Goal: Task Accomplishment & Management: Manage account settings

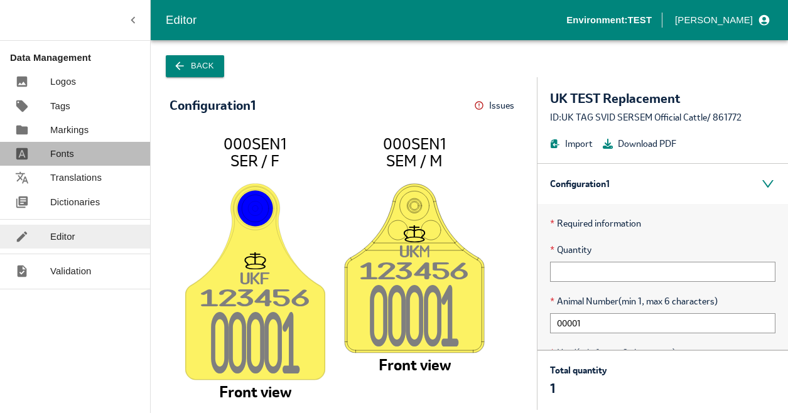
click at [70, 157] on p "Fonts" at bounding box center [62, 154] width 24 height 14
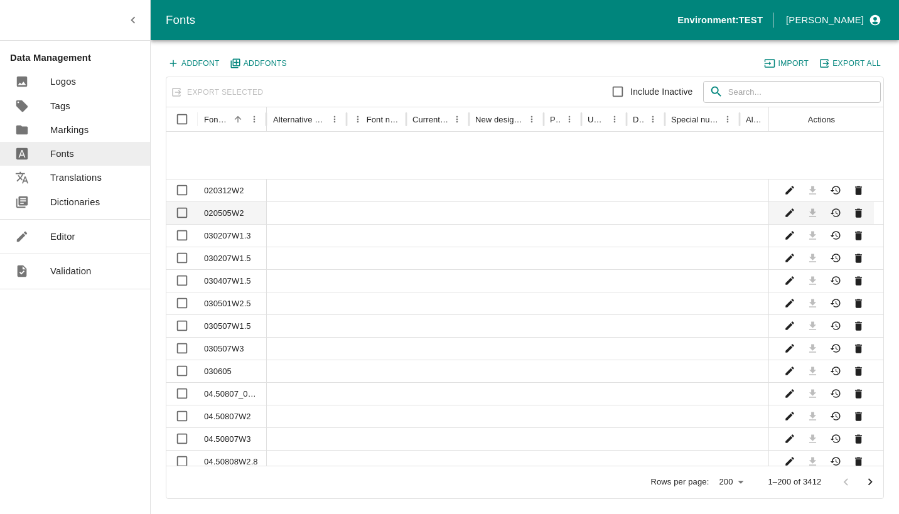
scroll to position [227, 0]
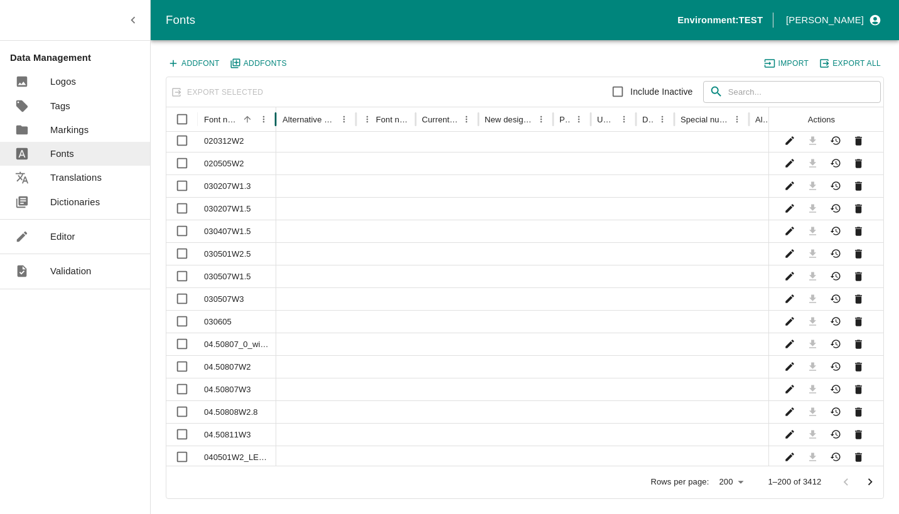
drag, startPoint x: 266, startPoint y: 110, endPoint x: 364, endPoint y: 114, distance: 97.5
click at [280, 112] on div at bounding box center [276, 119] width 6 height 24
click at [196, 57] on button "Add Font" at bounding box center [194, 63] width 57 height 16
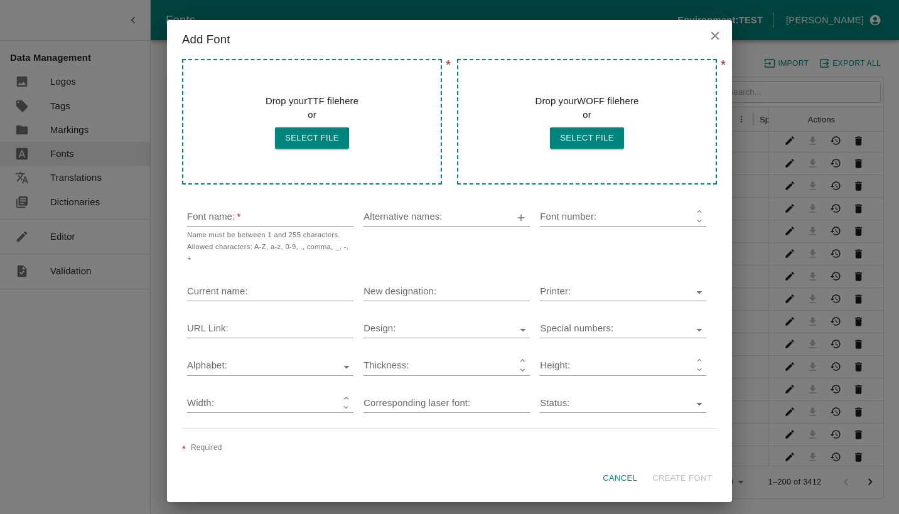
click at [718, 34] on icon "close" at bounding box center [715, 36] width 14 height 14
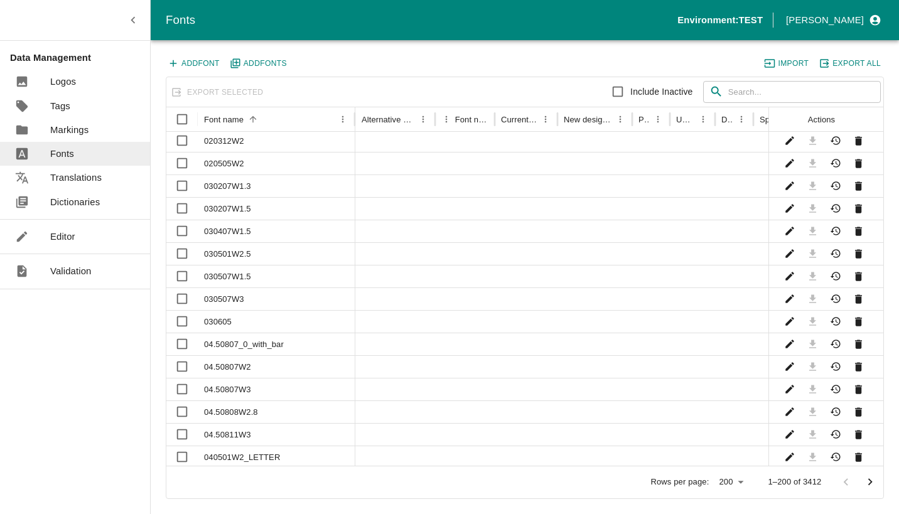
click at [64, 79] on p "Logos" at bounding box center [63, 82] width 26 height 14
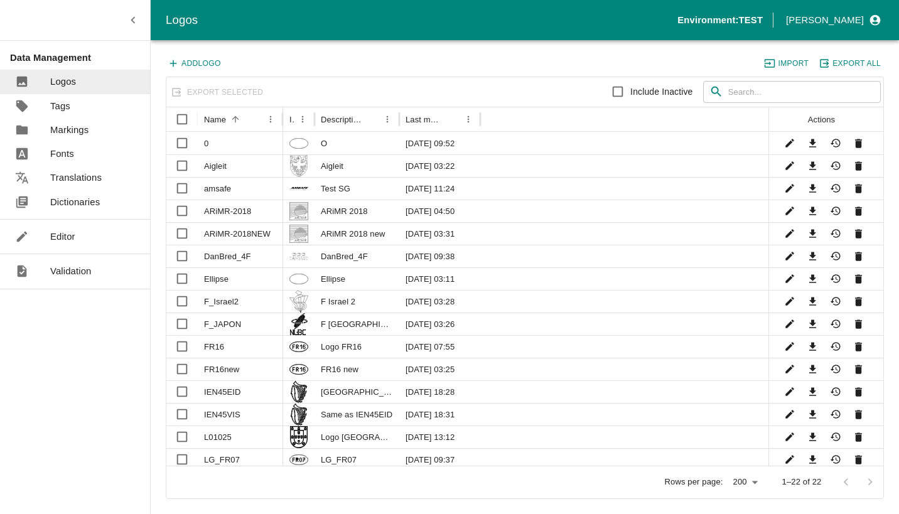
click at [764, 90] on input "text" at bounding box center [805, 92] width 153 height 23
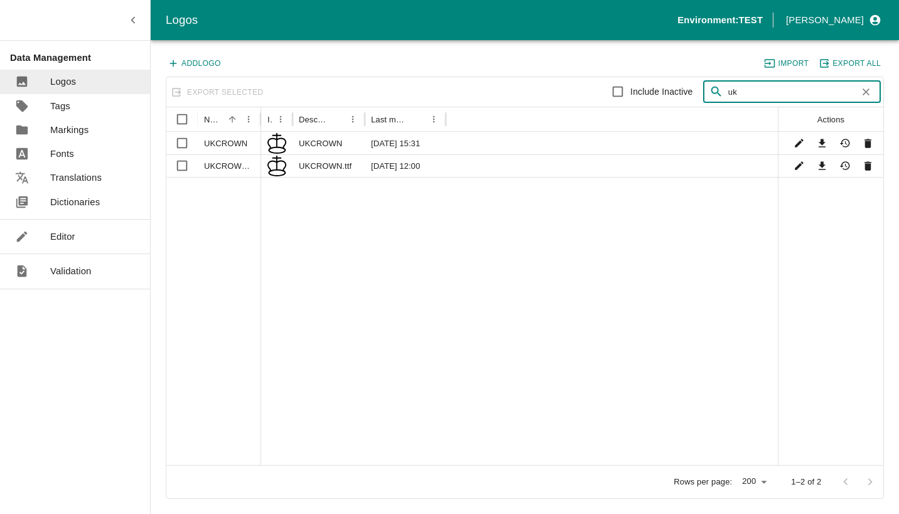
type input "uk"
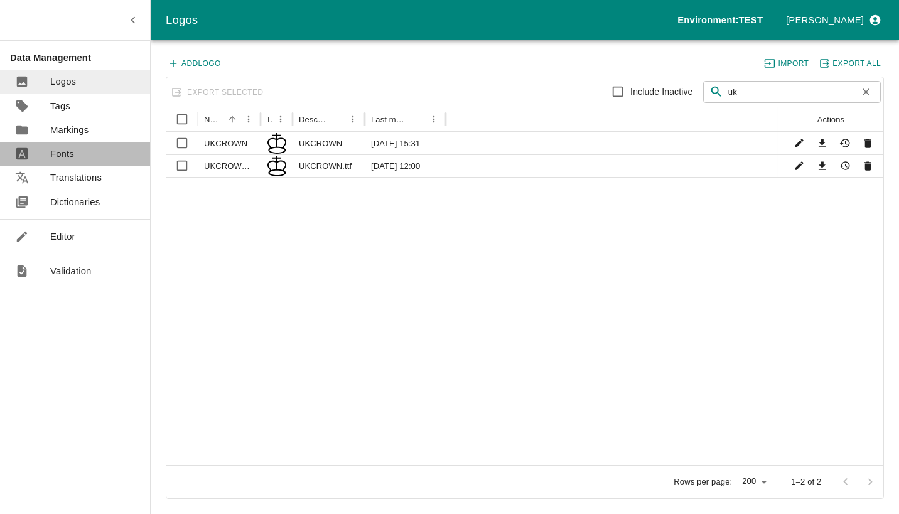
drag, startPoint x: 60, startPoint y: 155, endPoint x: 99, endPoint y: 184, distance: 48.9
click at [60, 155] on p "Fonts" at bounding box center [62, 154] width 24 height 14
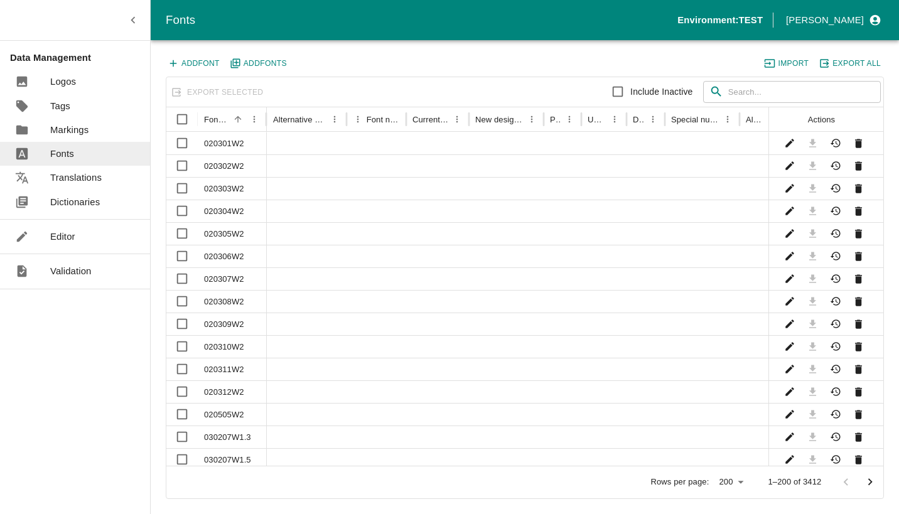
click at [742, 92] on input "text" at bounding box center [805, 92] width 153 height 23
type input "uk"
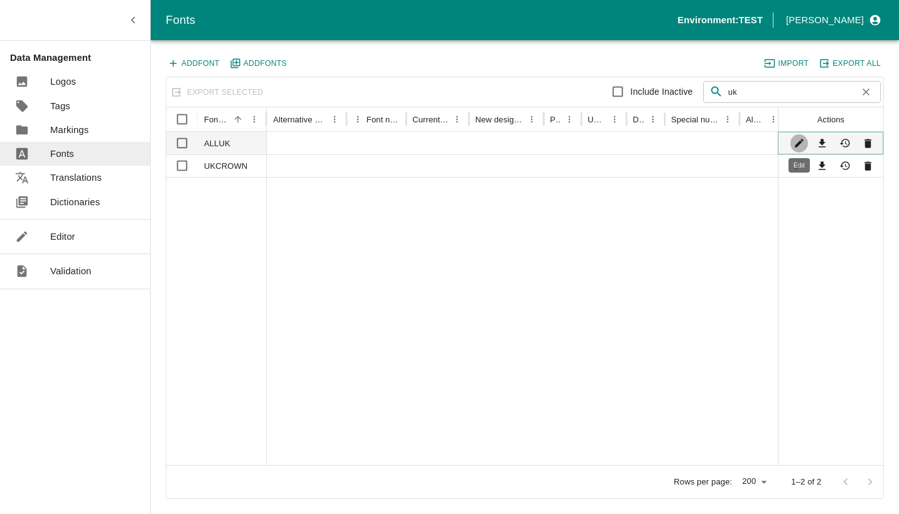
click at [788, 145] on icon "Edit" at bounding box center [799, 143] width 9 height 9
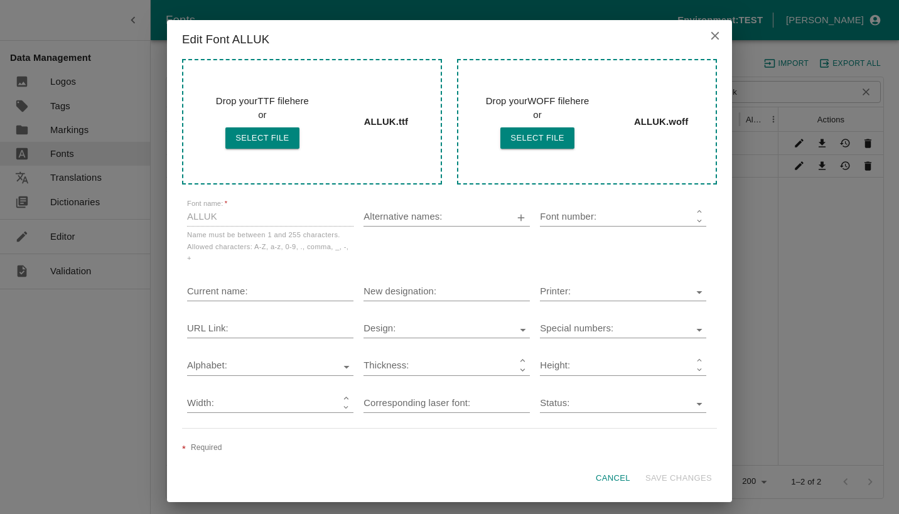
click at [425, 218] on input "Alternative names:" at bounding box center [431, 218] width 135 height 16
type input "ALL UK"
click at [685, 413] on button "Save changes" at bounding box center [679, 479] width 77 height 22
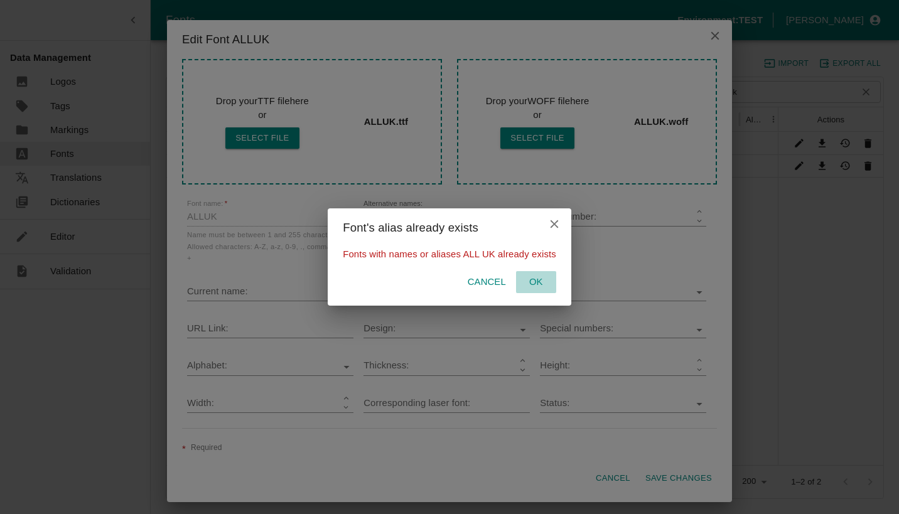
click at [531, 280] on p "OK" at bounding box center [536, 282] width 14 height 14
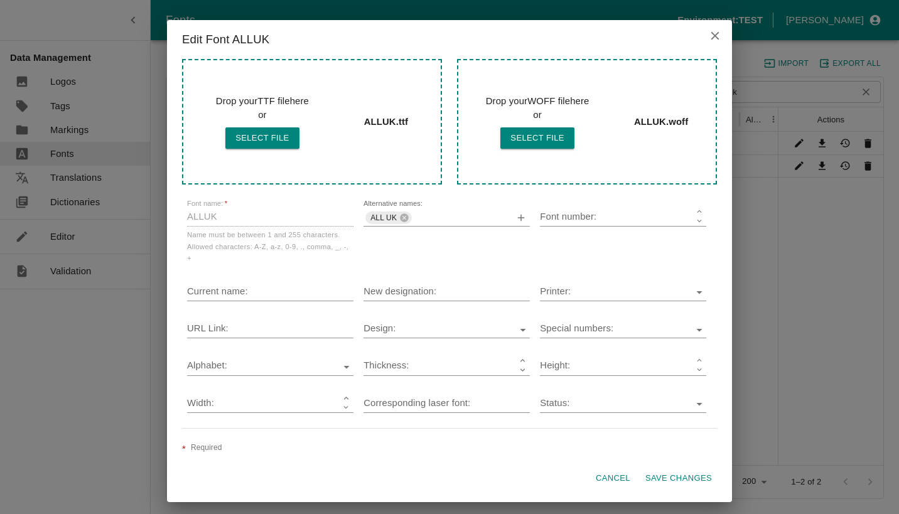
click at [685, 413] on button "Save changes" at bounding box center [679, 479] width 77 height 22
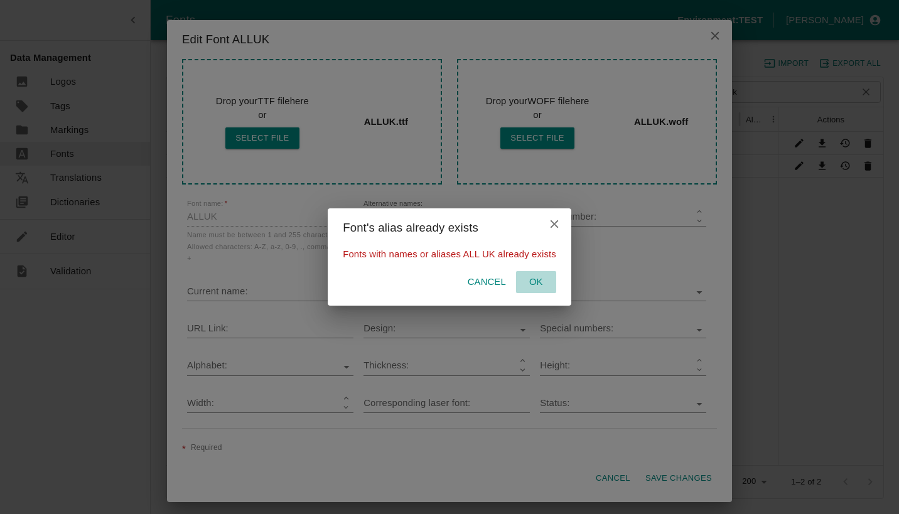
click at [535, 280] on p "OK" at bounding box center [536, 282] width 14 height 14
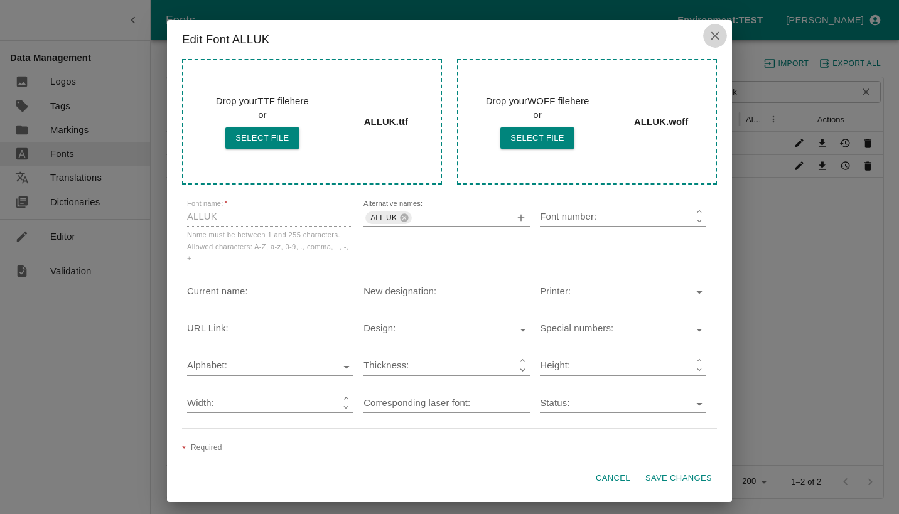
click at [723, 40] on button "close" at bounding box center [715, 36] width 24 height 24
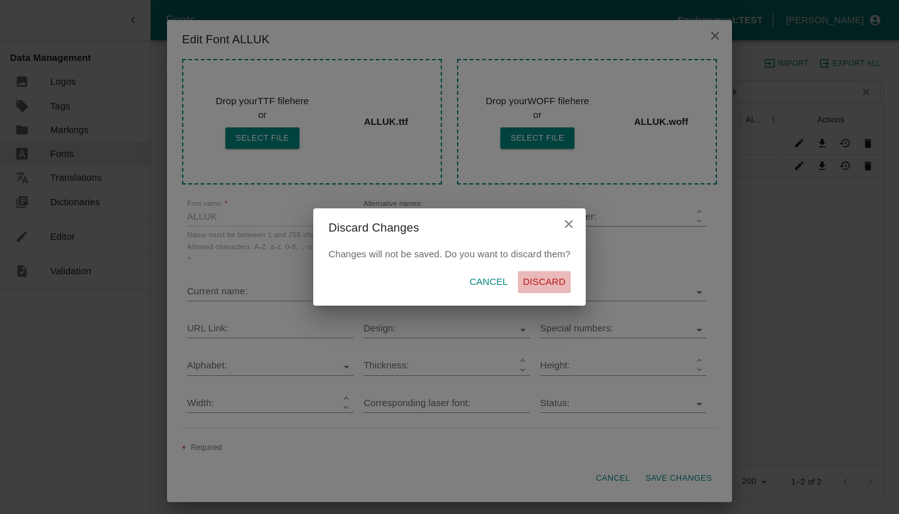
click at [548, 280] on p "Discard" at bounding box center [544, 282] width 43 height 14
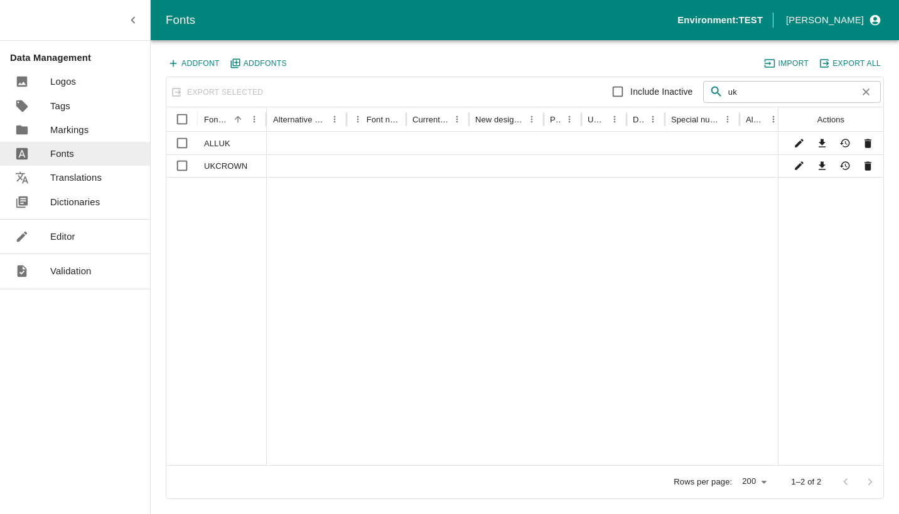
drag, startPoint x: 201, startPoint y: 64, endPoint x: 448, endPoint y: 297, distance: 339.5
click at [448, 297] on div "Add Font Add Font s Import Export All Export Selected Include Inactive ​ uk ​ F…" at bounding box center [525, 277] width 719 height 444
click at [788, 143] on icon "Edit" at bounding box center [799, 143] width 9 height 9
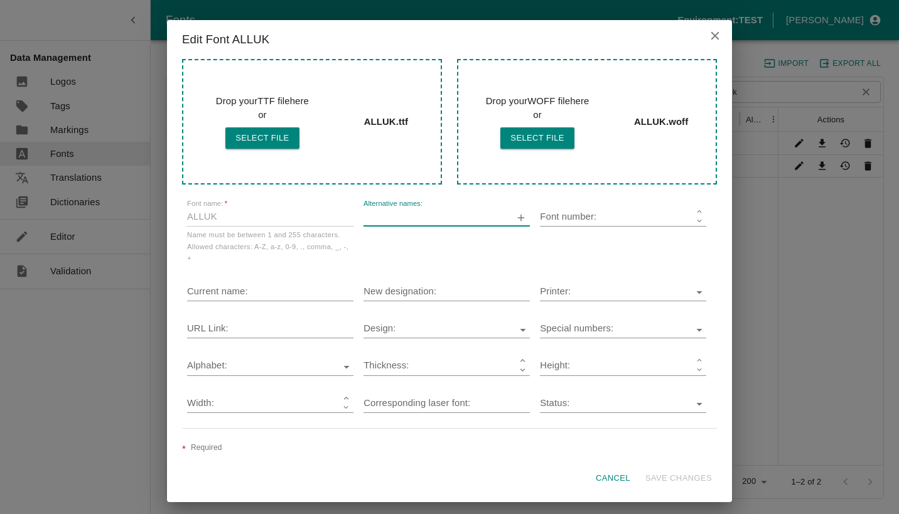
click at [382, 219] on input "Alternative names:" at bounding box center [431, 218] width 135 height 16
type input "ALL UK"
click at [521, 221] on icon "button" at bounding box center [521, 217] width 7 height 7
click at [660, 413] on button "Save changes" at bounding box center [679, 479] width 77 height 22
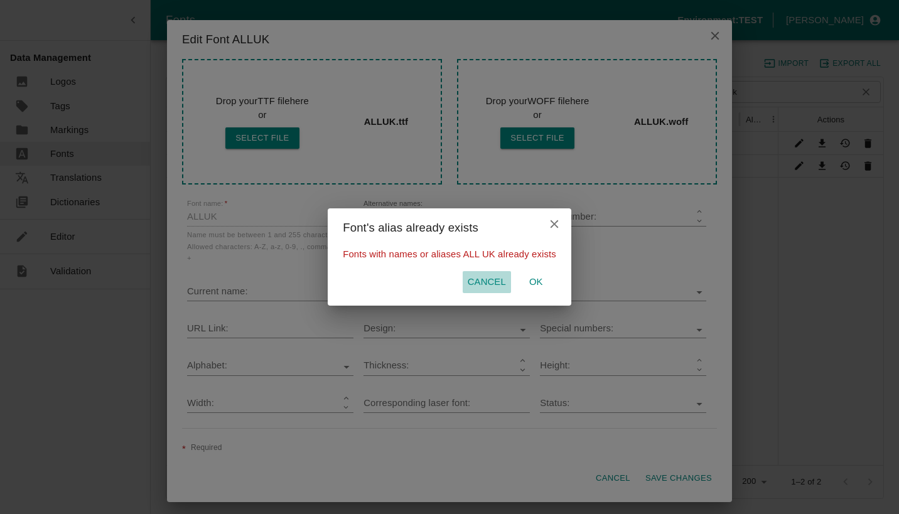
click at [492, 288] on p "Cancel" at bounding box center [487, 282] width 38 height 14
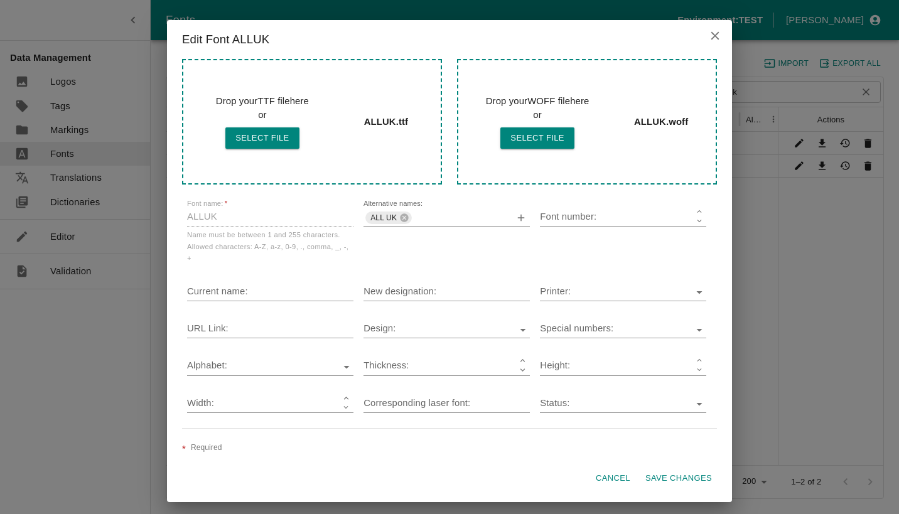
click at [692, 413] on button "Save changes" at bounding box center [679, 479] width 77 height 22
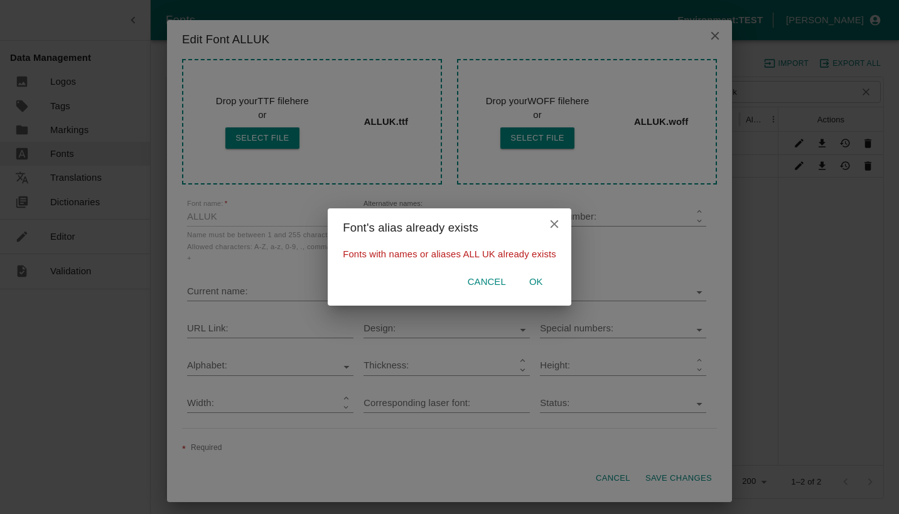
click at [489, 281] on p "Cancel" at bounding box center [487, 282] width 38 height 14
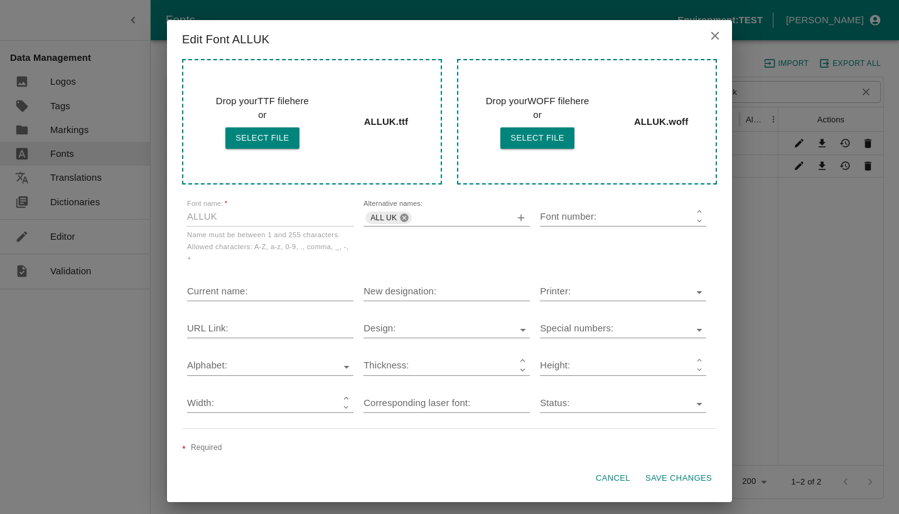
click at [403, 218] on icon at bounding box center [404, 218] width 8 height 8
drag, startPoint x: 617, startPoint y: 469, endPoint x: 618, endPoint y: 460, distance: 8.3
click at [616, 413] on button "Cancel" at bounding box center [613, 479] width 45 height 22
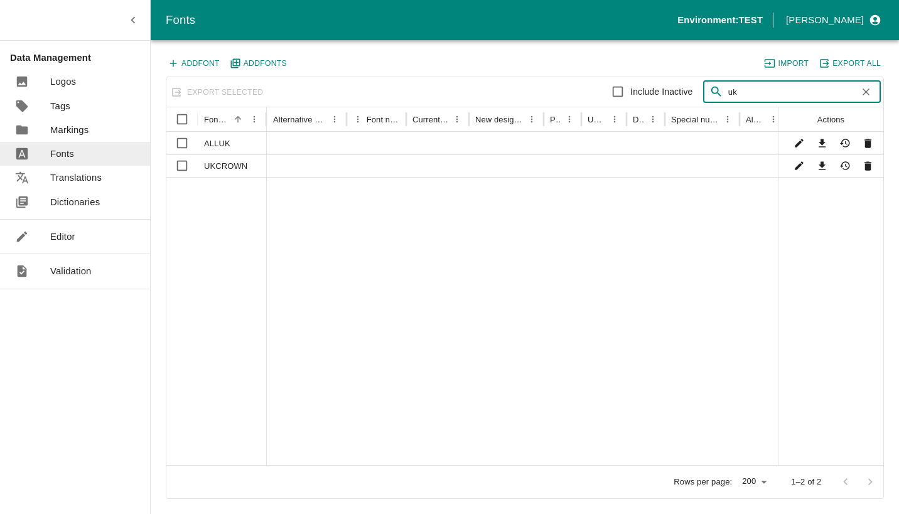
drag, startPoint x: 755, startPoint y: 92, endPoint x: 664, endPoint y: 92, distance: 91.1
click at [664, 92] on div "Include Inactive ​ uk ​" at bounding box center [703, 91] width 356 height 25
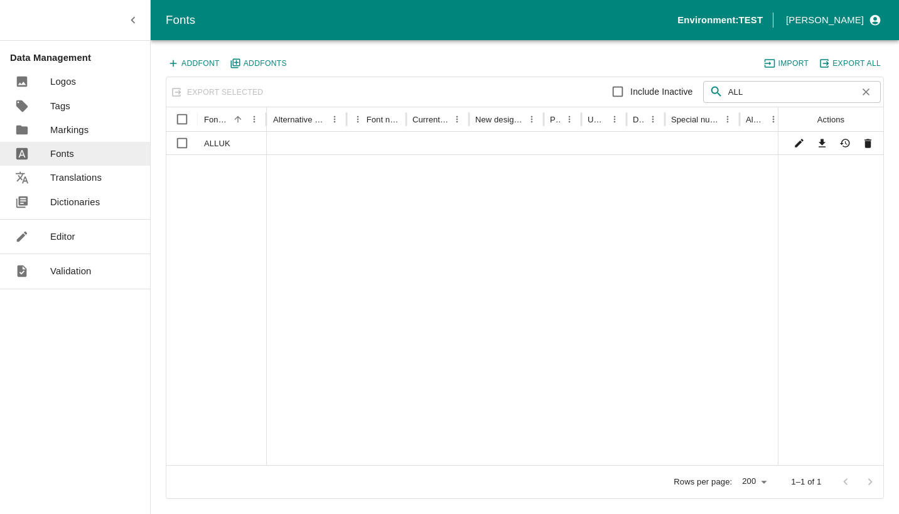
click at [788, 116] on main "Add Font Add Font s Import Export All Export Selected Include Inactive ​ ALL ​ …" at bounding box center [525, 257] width 749 height 514
drag, startPoint x: 752, startPoint y: 94, endPoint x: 689, endPoint y: 92, distance: 62.8
click at [689, 92] on div "Include Inactive ​ ALL ​" at bounding box center [703, 91] width 356 height 25
type input "uk"
